Goal: Information Seeking & Learning: Learn about a topic

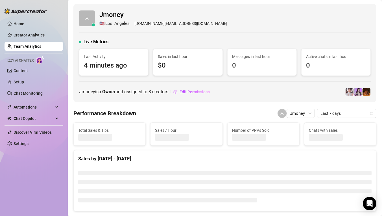
click at [298, 90] on div "Jmoney is a Owner and assigned to 3 creators Edit Permissions" at bounding box center [225, 91] width 292 height 9
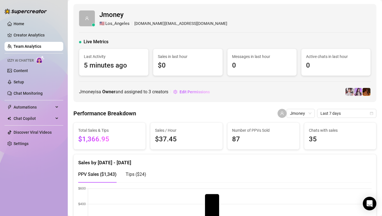
click at [275, 93] on div "Jmoney is a Owner and assigned to 3 creators Edit Permissions" at bounding box center [225, 91] width 292 height 9
click at [239, 33] on div at bounding box center [225, 33] width 292 height 0
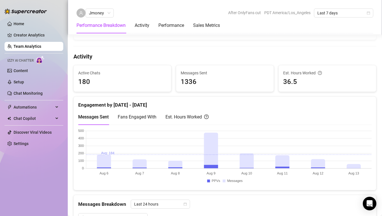
scroll to position [223, 0]
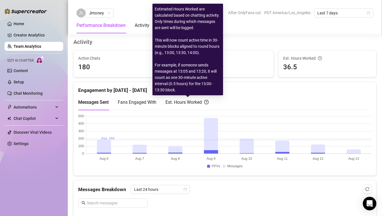
click at [198, 105] on div "Est. Hours Worked" at bounding box center [187, 102] width 43 height 7
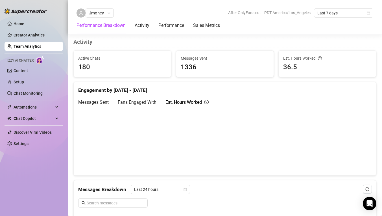
click at [103, 103] on span "Messages Sent" at bounding box center [93, 101] width 31 height 5
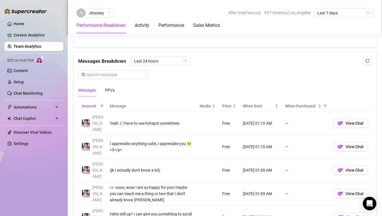
scroll to position [384, 0]
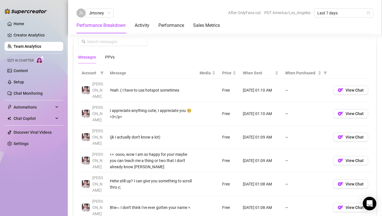
click at [267, 51] on div "Messages PPVs" at bounding box center [225, 57] width 294 height 13
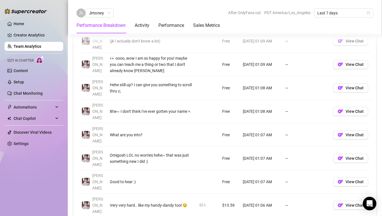
scroll to position [533, 0]
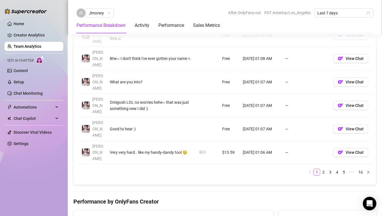
click at [222, 198] on h4 "Performance by OnlyFans Creator" at bounding box center [224, 202] width 303 height 8
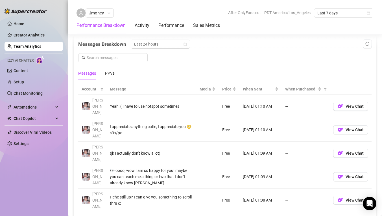
scroll to position [369, 0]
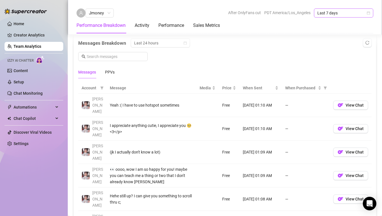
click at [341, 11] on span "Last 7 days" at bounding box center [344, 13] width 53 height 8
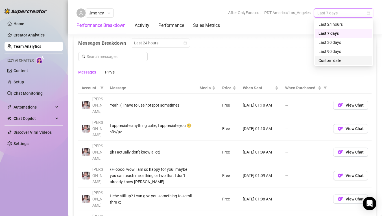
click at [337, 57] on div "Custom date" at bounding box center [343, 60] width 57 height 9
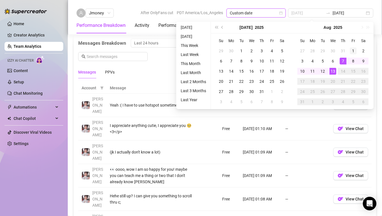
type input "2025-08-01"
click at [352, 50] on div "1" at bounding box center [353, 50] width 7 height 7
click at [335, 70] on div "13" at bounding box center [333, 71] width 7 height 7
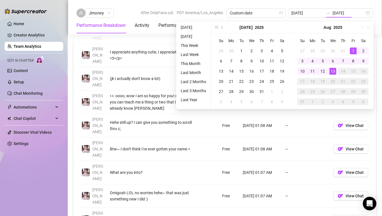
type input "2025-08-01"
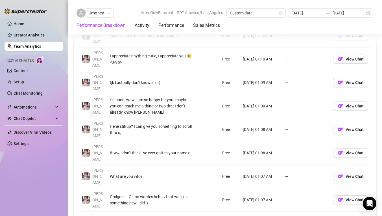
scroll to position [373, 0]
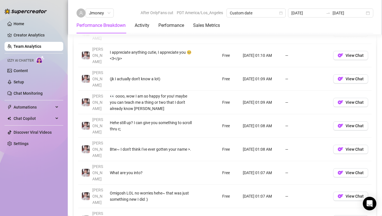
click at [267, 192] on div "Account Message Media Price When Sent When Purchased Rosie Yeah :( I have to us…" at bounding box center [225, 139] width 294 height 261
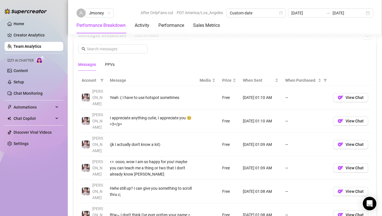
scroll to position [442, 0]
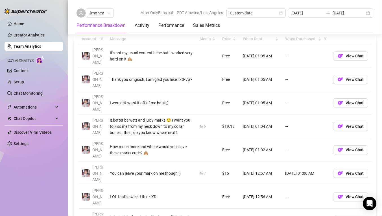
scroll to position [431, 0]
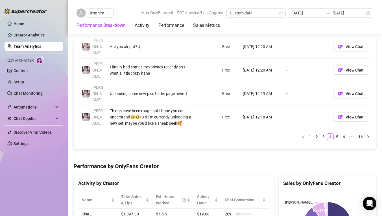
scroll to position [569, 0]
click at [243, 95] on div "Total Sales & Tips $2,151.64 Sales / Hour $34.7 Number of PPVs Sold 142 Chats w…" at bounding box center [224, 82] width 303 height 1059
click at [253, 94] on div "Total Sales & Tips $2,151.64 Sales / Hour $34.7 Number of PPVs Sold 142 Chats w…" at bounding box center [224, 82] width 303 height 1059
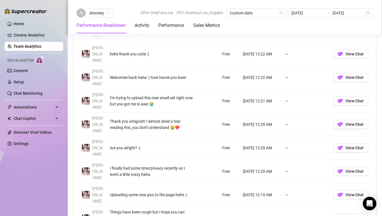
scroll to position [465, 0]
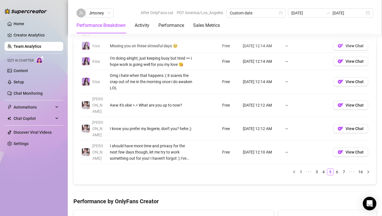
scroll to position [518, 0]
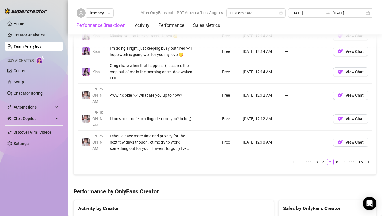
click at [186, 159] on ul "1 ••• 3 4 5 6 7 ••• 16" at bounding box center [225, 162] width 294 height 7
drag, startPoint x: 167, startPoint y: 50, endPoint x: 189, endPoint y: 66, distance: 26.8
click at [189, 66] on td "Omg i hate when that happens :( it scares the crap out of me in the morning onc…" at bounding box center [152, 71] width 90 height 23
click at [337, 159] on link "6" at bounding box center [337, 162] width 6 height 6
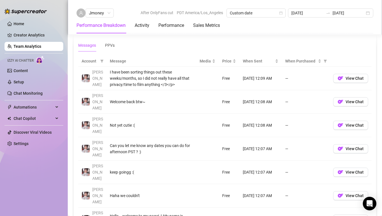
scroll to position [398, 0]
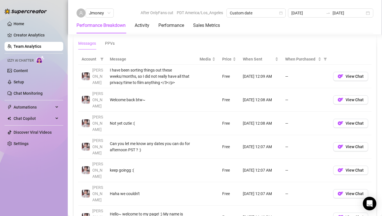
click at [218, 44] on div "Messages PPVs" at bounding box center [225, 43] width 294 height 13
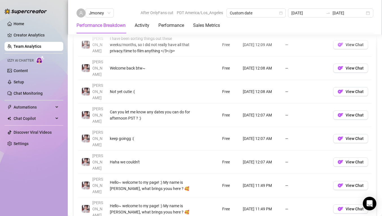
scroll to position [430, 0]
click at [201, 174] on td at bounding box center [207, 185] width 23 height 23
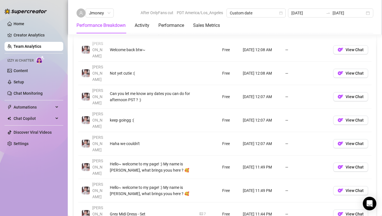
scroll to position [449, 0]
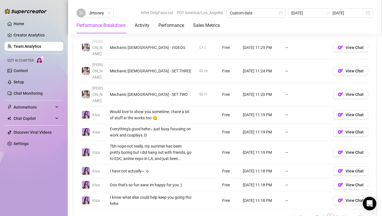
scroll to position [451, 0]
click at [338, 214] on link "8" at bounding box center [337, 217] width 6 height 6
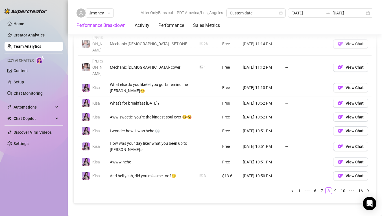
scroll to position [448, 0]
click at [166, 181] on div "Account Message Media Price When Sent When Purchased Kisa Mmm yummy, as you sho…" at bounding box center [225, 101] width 303 height 204
click at [38, 47] on link "Team Analytics" at bounding box center [28, 46] width 28 height 5
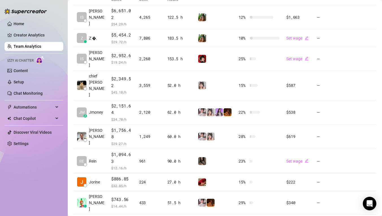
scroll to position [146, 0]
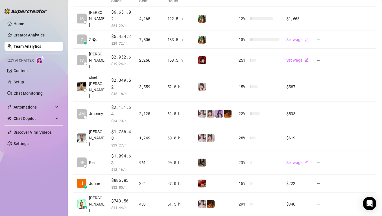
click at [21, 46] on link "Team Analytics" at bounding box center [28, 46] width 28 height 5
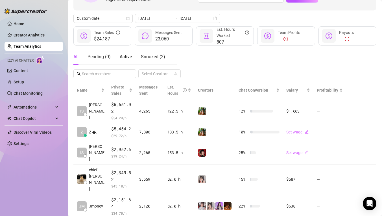
scroll to position [66, 0]
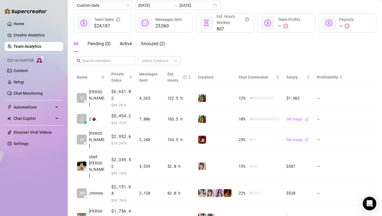
click at [44, 176] on div "Home Creator Analytics Team Analytics Izzy AI Chatter Content Setup Chat Monito…" at bounding box center [34, 105] width 59 height 211
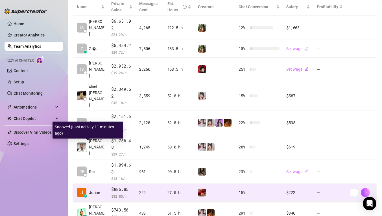
scroll to position [116, 0]
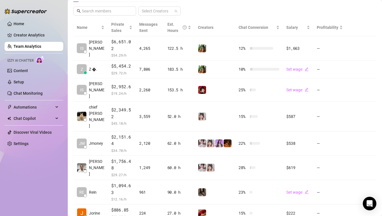
click at [52, 176] on div "Home Creator Analytics Team Analytics Izzy AI Chatter Content Setup Chat Monito…" at bounding box center [34, 105] width 59 height 211
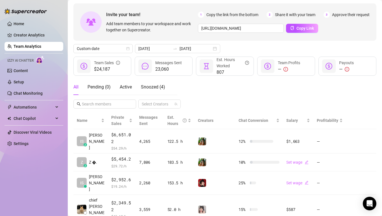
scroll to position [20, 0]
